Goal: Task Accomplishment & Management: Use online tool/utility

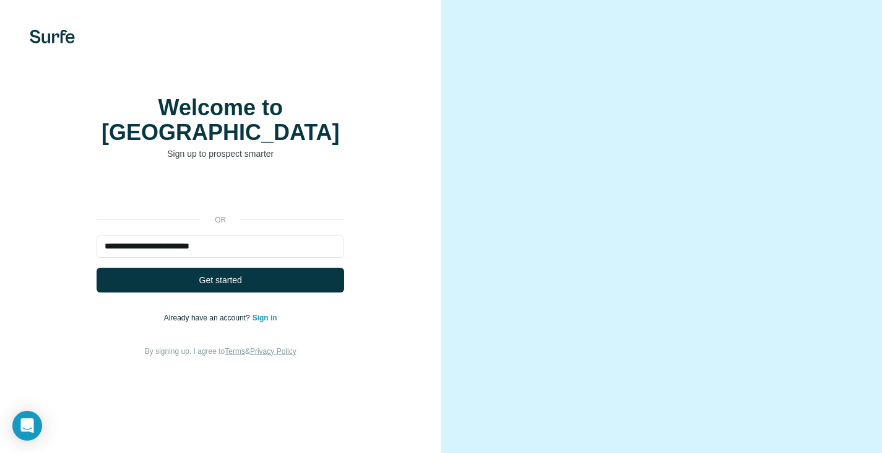
click at [247, 277] on button "Get started" at bounding box center [221, 280] width 248 height 25
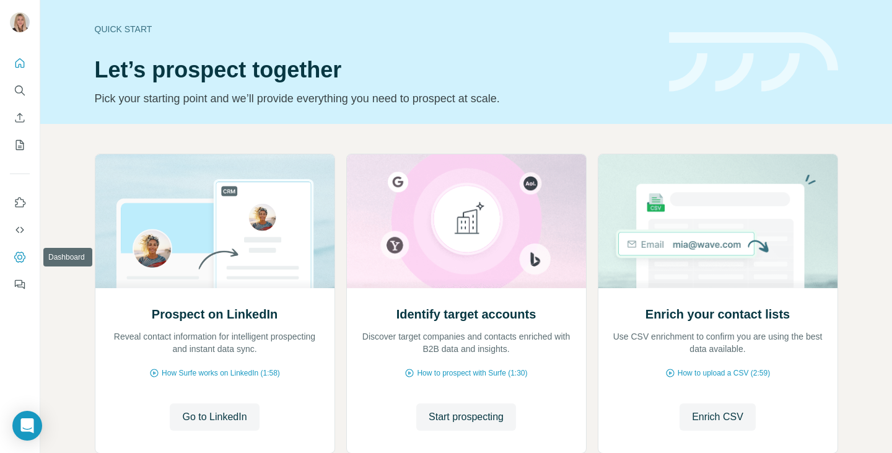
click at [20, 253] on icon "Dashboard" at bounding box center [19, 256] width 11 height 11
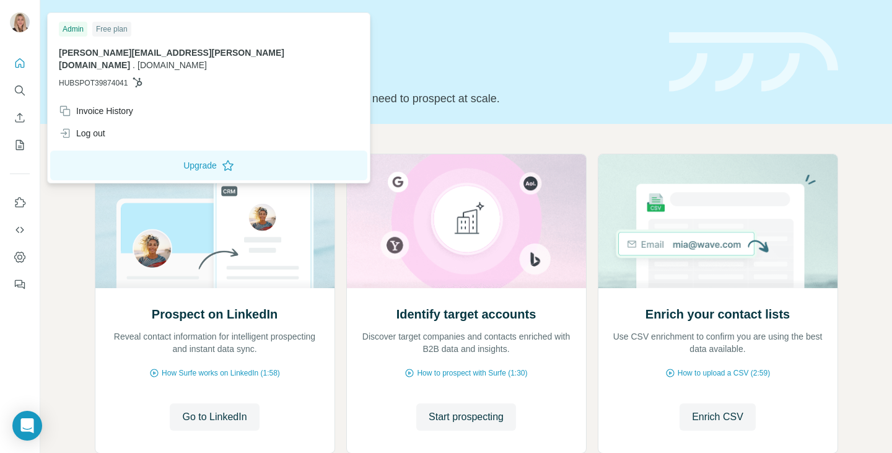
click at [12, 22] on img at bounding box center [20, 22] width 20 height 20
click at [137, 157] on button "Upgrade" at bounding box center [208, 165] width 317 height 30
